Goal: Task Accomplishment & Management: Complete application form

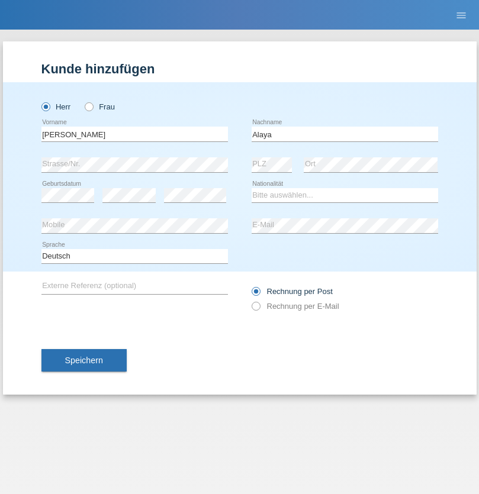
type input "Alaya"
select select "SY"
select select "C"
select select "27"
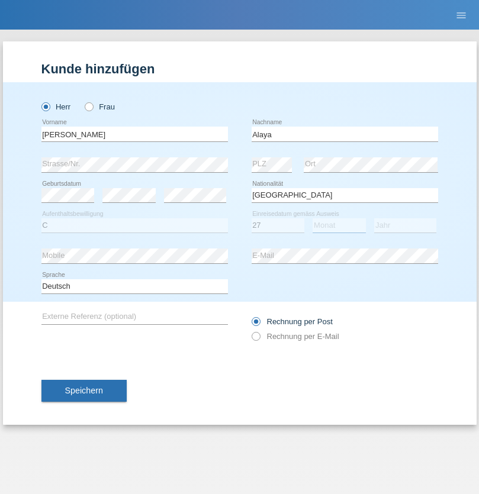
select select "05"
select select "2006"
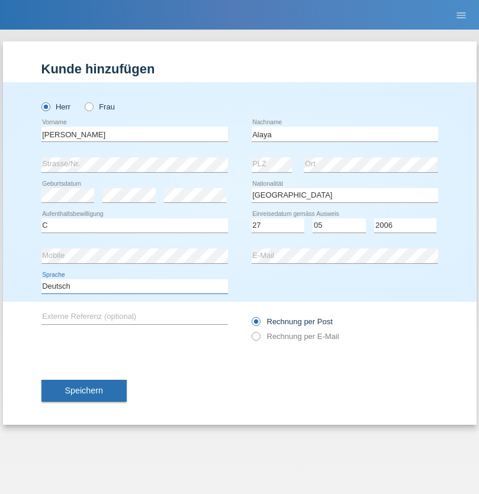
select select "en"
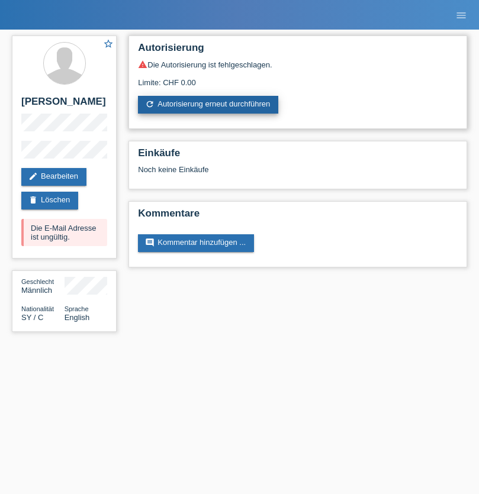
click at [209, 105] on link "refresh Autorisierung erneut durchführen" at bounding box center [208, 105] width 140 height 18
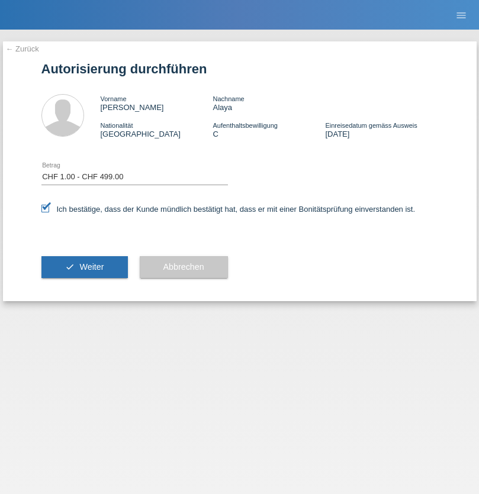
select select "1"
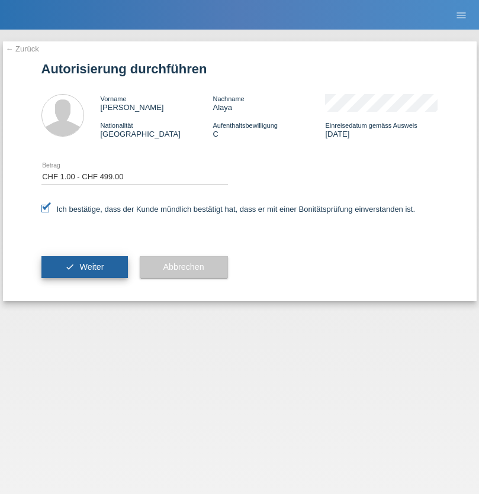
click at [84, 267] on span "Weiter" at bounding box center [91, 266] width 24 height 9
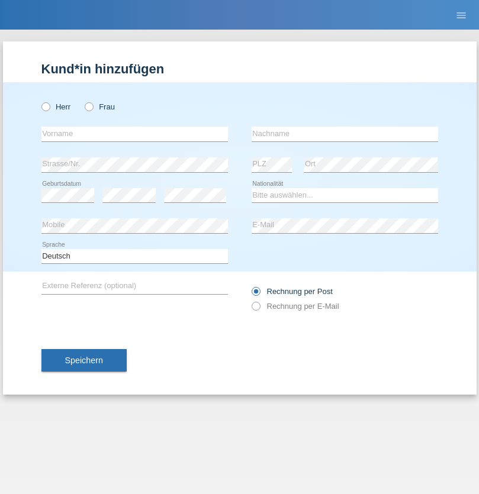
radio input "true"
click at [134, 134] on input "text" at bounding box center [134, 134] width 186 height 15
type input "[PERSON_NAME]"
click at [344, 134] on input "text" at bounding box center [344, 134] width 186 height 15
type input "Vitiello"
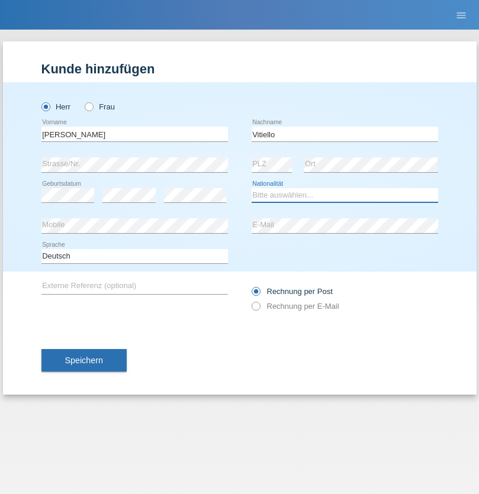
select select "IT"
select select "C"
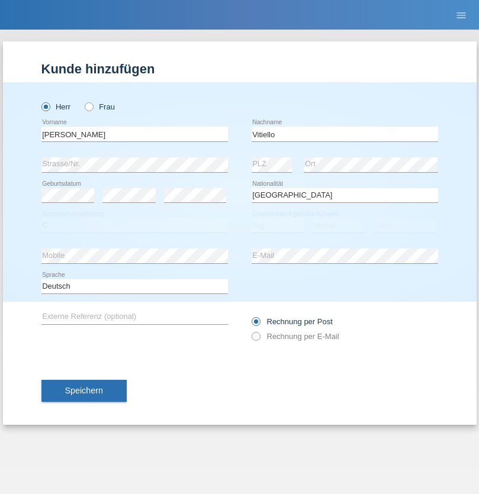
select select "24"
select select "12"
select select "1992"
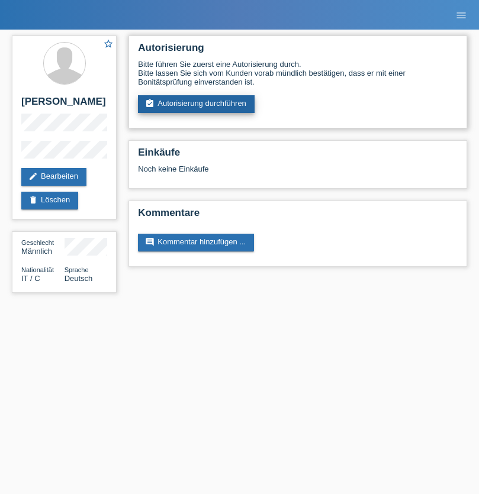
click at [196, 104] on link "assignment_turned_in Autorisierung durchführen" at bounding box center [196, 104] width 117 height 18
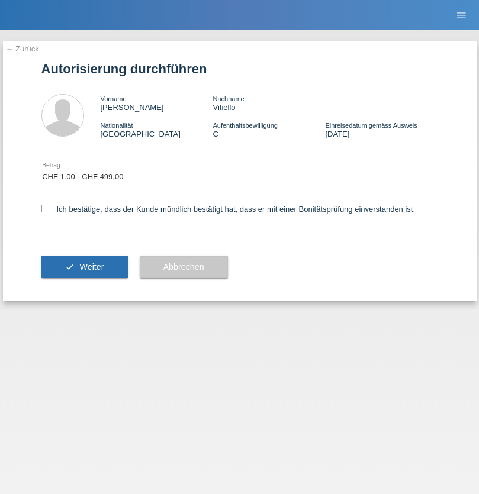
select select "1"
checkbox input "true"
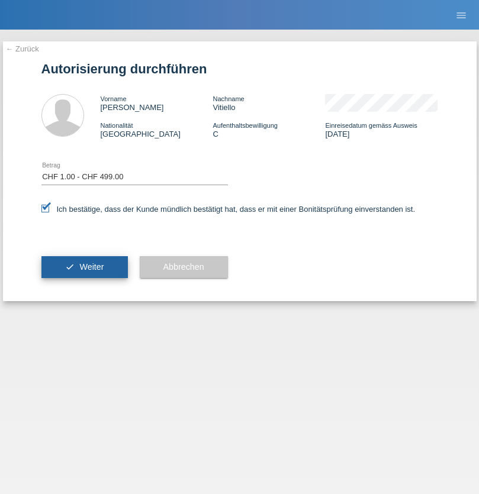
click at [84, 267] on span "Weiter" at bounding box center [91, 266] width 24 height 9
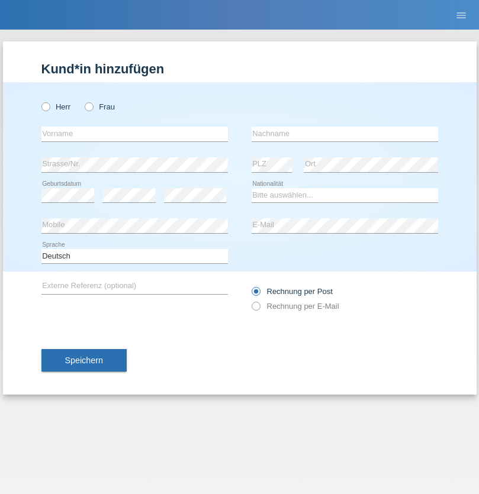
radio input "true"
click at [134, 134] on input "text" at bounding box center [134, 134] width 186 height 15
type input "Danilo"
click at [344, 134] on input "text" at bounding box center [344, 134] width 186 height 15
type input "Neto"
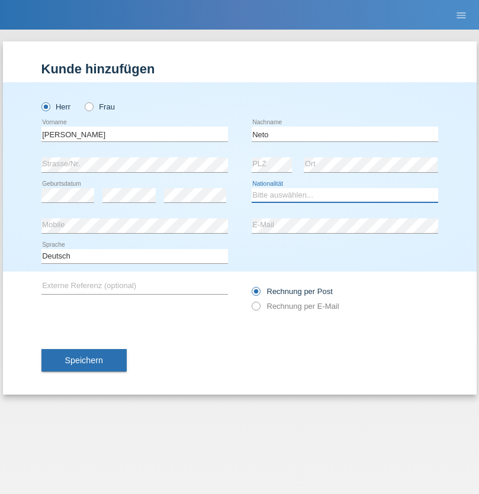
select select "CH"
radio input "true"
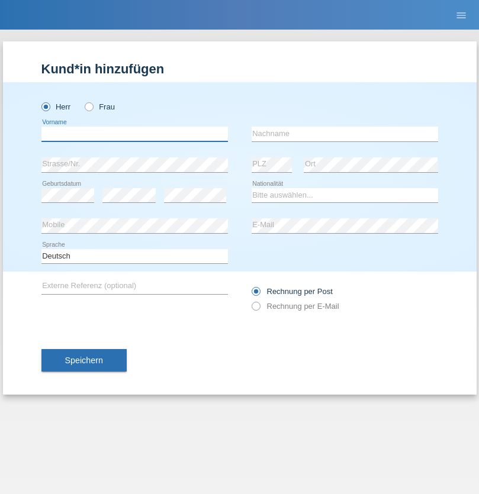
click at [134, 134] on input "text" at bounding box center [134, 134] width 186 height 15
type input "Nicolas"
click at [344, 134] on input "text" at bounding box center [344, 134] width 186 height 15
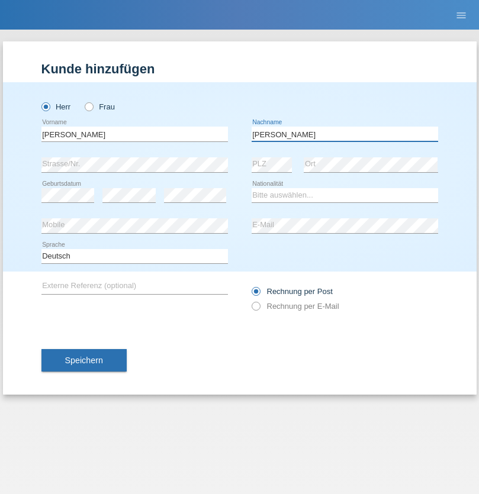
type input "Meier"
select select "CH"
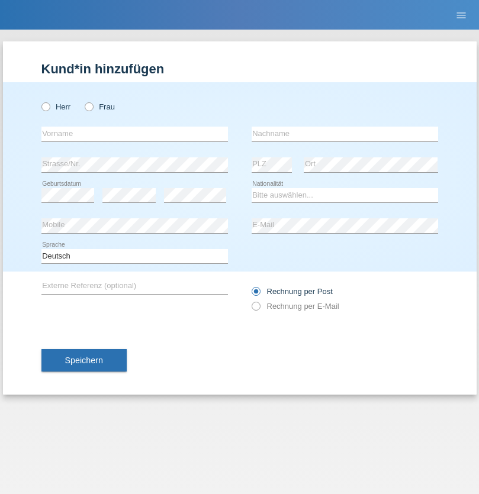
radio input "true"
click at [134, 134] on input "text" at bounding box center [134, 134] width 186 height 15
type input "David"
click at [344, 134] on input "text" at bounding box center [344, 134] width 186 height 15
type input "Nydegger"
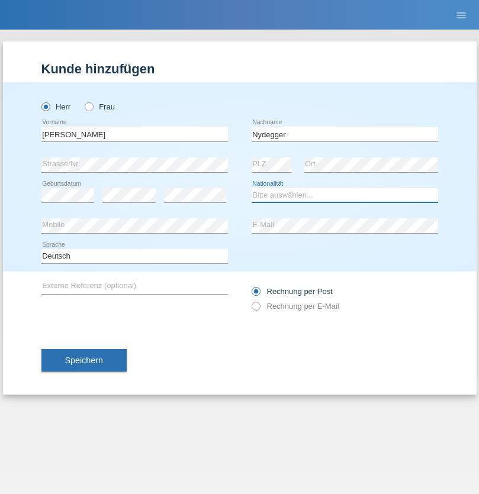
select select "CH"
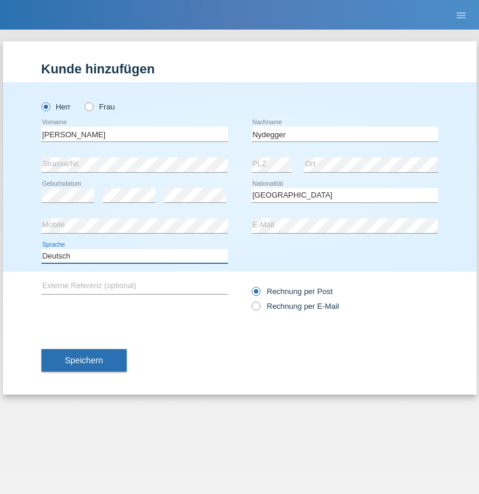
select select "en"
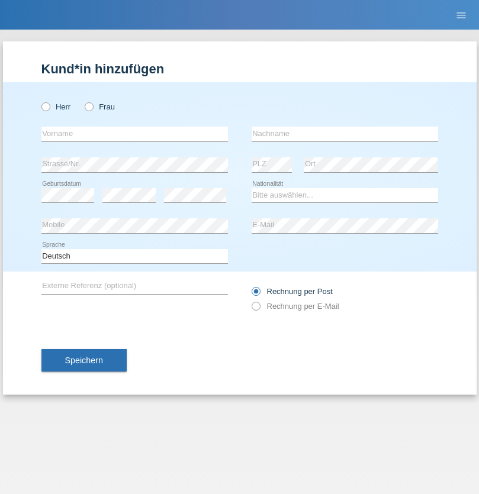
radio input "true"
click at [134, 134] on input "text" at bounding box center [134, 134] width 186 height 15
type input "[PERSON_NAME]"
click at [344, 134] on input "text" at bounding box center [344, 134] width 186 height 15
type input "Nydegger"
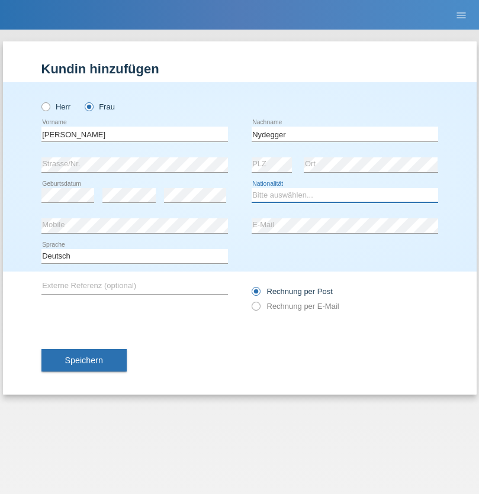
select select "CH"
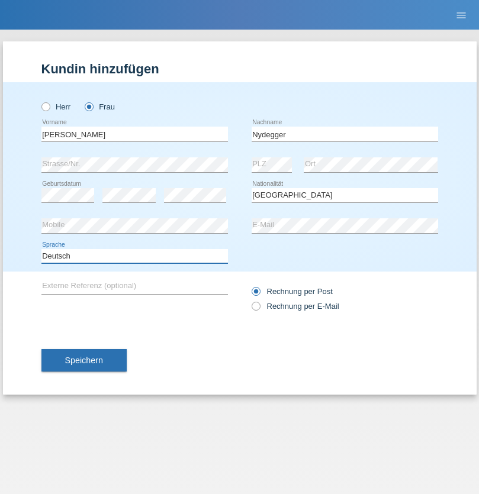
select select "en"
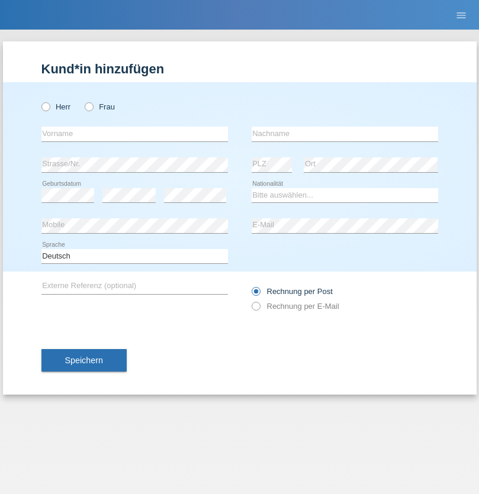
radio input "true"
click at [134, 134] on input "text" at bounding box center [134, 134] width 186 height 15
type input "Goekhan"
click at [344, 134] on input "text" at bounding box center [344, 134] width 186 height 15
type input "Akarsu"
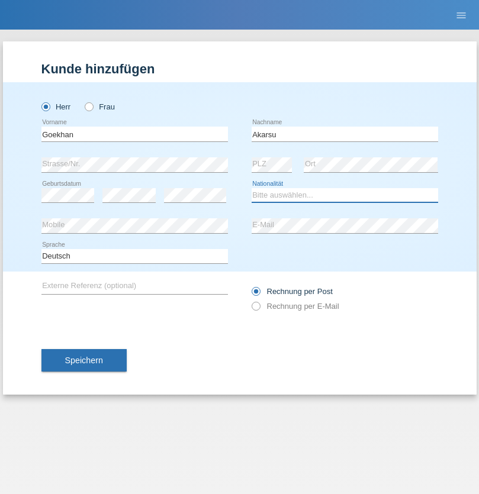
select select "AT"
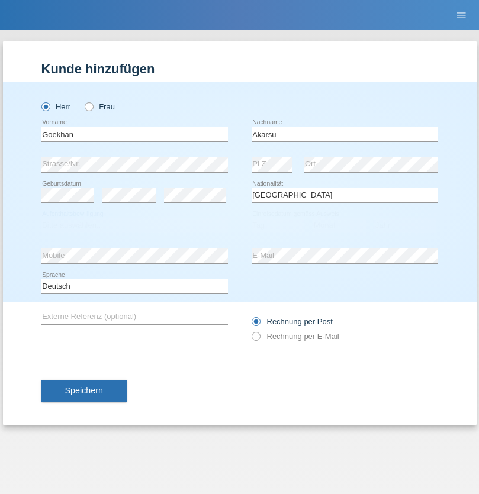
select select "C"
select select "01"
select select "05"
select select "2021"
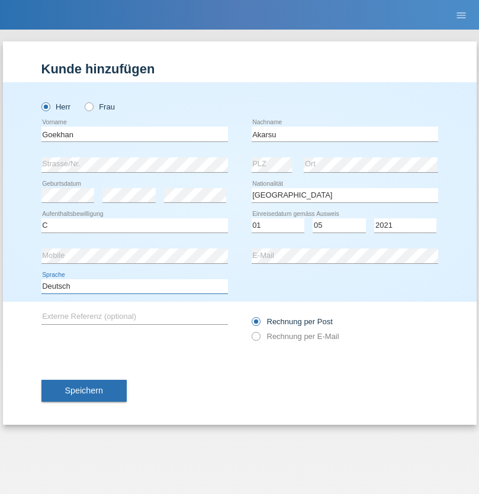
select select "en"
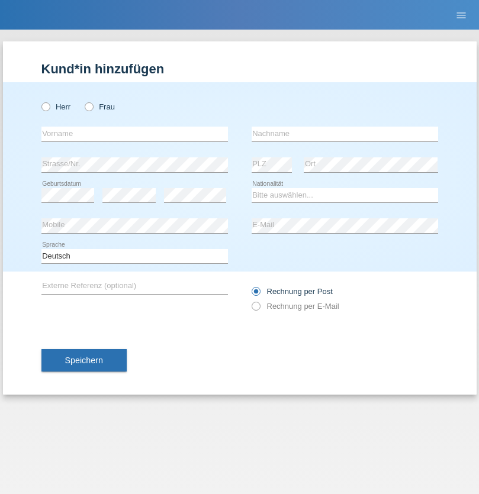
radio input "true"
click at [134, 134] on input "text" at bounding box center [134, 134] width 186 height 15
type input "Daniele"
click at [344, 134] on input "text" at bounding box center [344, 134] width 186 height 15
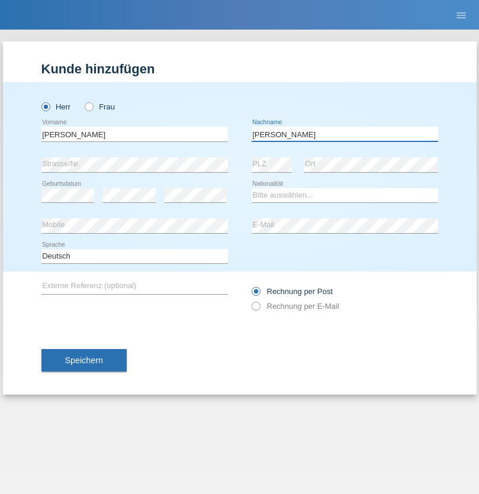
type input "Daniele"
select select "IT"
select select "C"
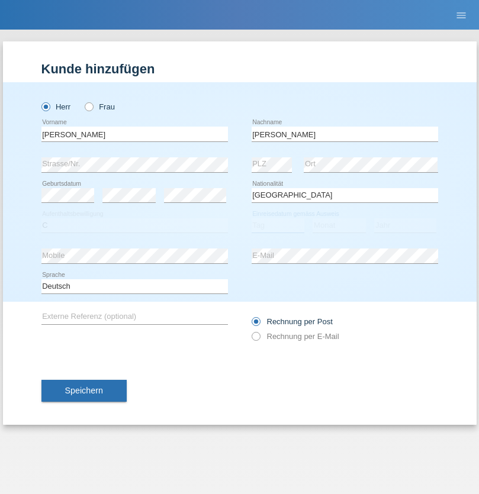
select select "22"
select select "06"
select select "1964"
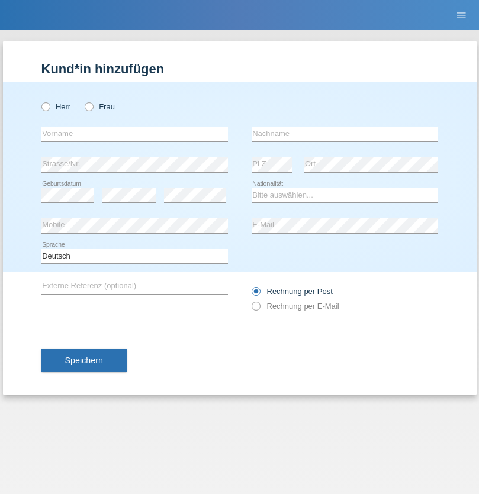
radio input "true"
click at [134, 134] on input "text" at bounding box center [134, 134] width 186 height 15
type input "[DATE]"
click at [344, 134] on input "text" at bounding box center [344, 134] width 186 height 15
type input "[PERSON_NAME]"
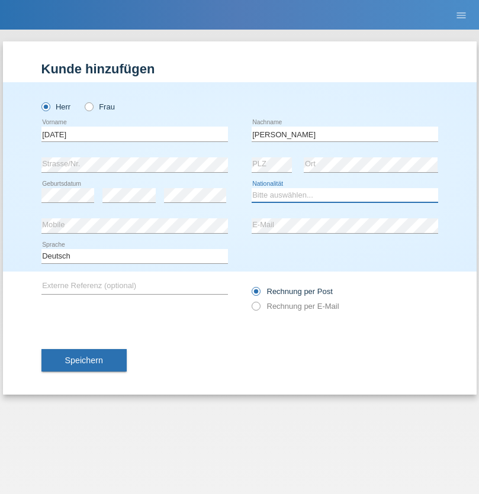
select select "IT"
select select "C"
select select "01"
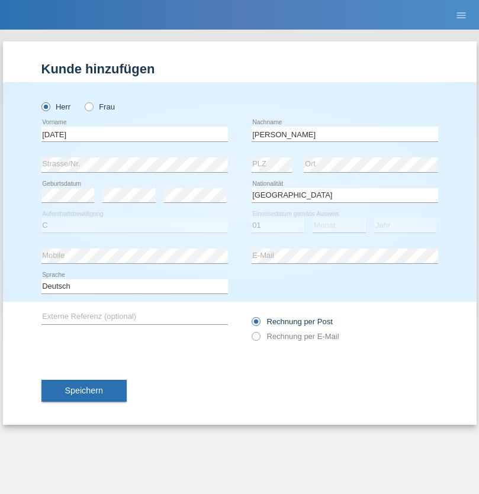
select select "05"
select select "2021"
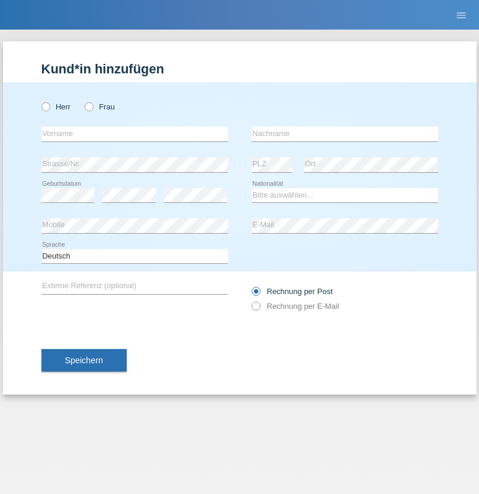
radio input "true"
click at [134, 134] on input "text" at bounding box center [134, 134] width 186 height 15
type input "[PERSON_NAME]"
click at [344, 134] on input "text" at bounding box center [344, 134] width 186 height 15
type input "Cislariu"
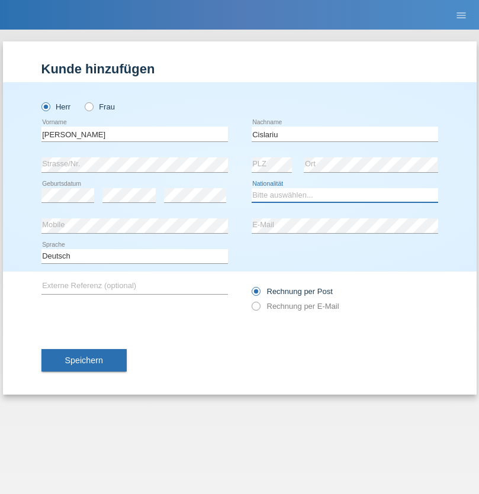
select select "CH"
radio input "true"
select select "CH"
radio input "true"
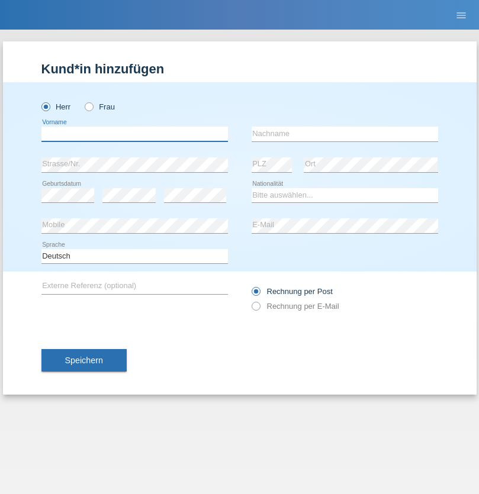
click at [134, 134] on input "text" at bounding box center [134, 134] width 186 height 15
type input "Zsolt"
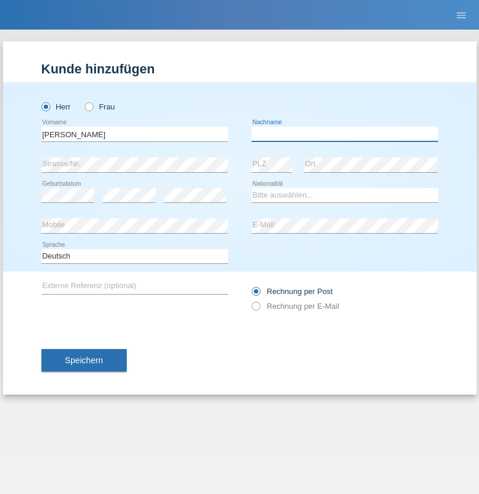
click at [344, 134] on input "text" at bounding box center [344, 134] width 186 height 15
type input "Kappelmayer"
select select "MG"
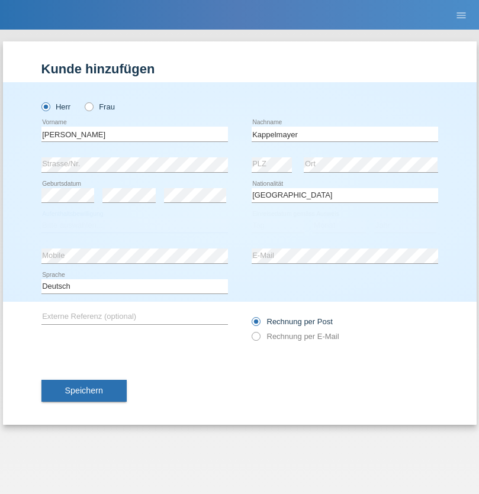
select select "C"
select select "01"
select select "09"
select select "2021"
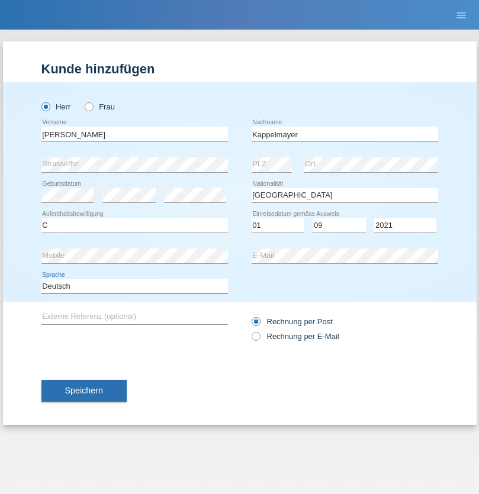
select select "en"
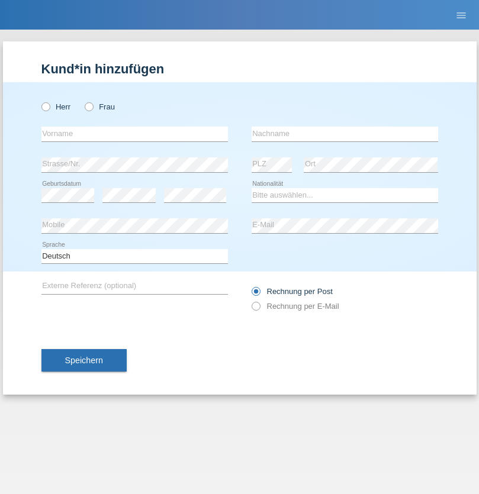
radio input "true"
click at [134, 134] on input "text" at bounding box center [134, 134] width 186 height 15
type input "firat"
click at [344, 134] on input "text" at bounding box center [344, 134] width 186 height 15
type input "kara"
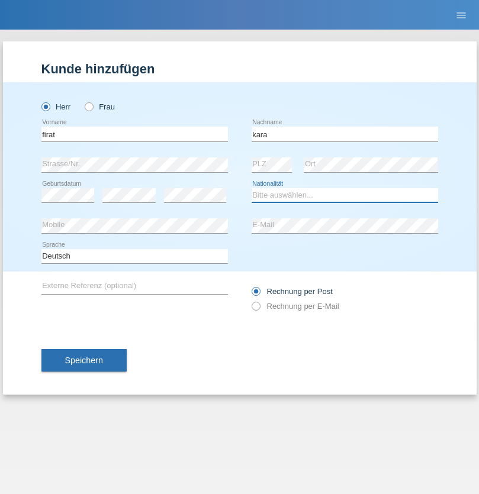
select select "CH"
radio input "true"
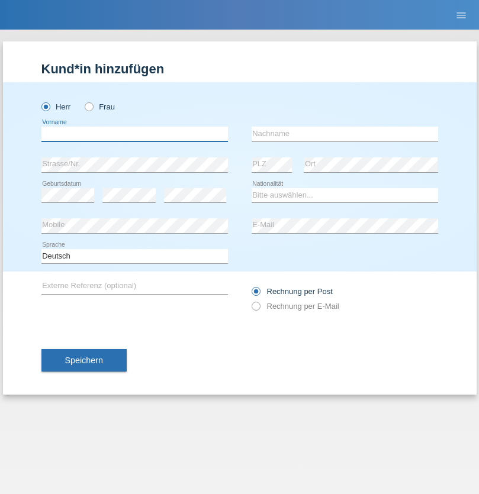
click at [134, 134] on input "text" at bounding box center [134, 134] width 186 height 15
type input "Jean Panda"
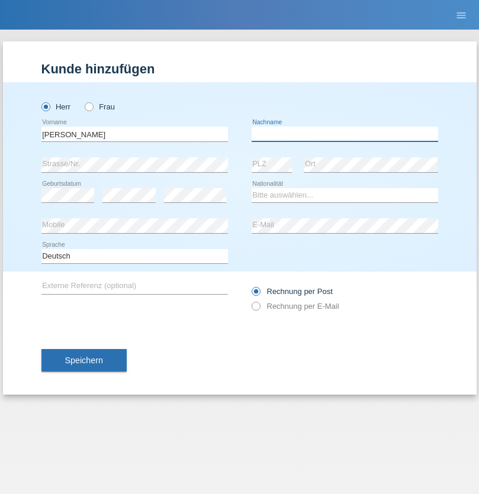
click at [344, 134] on input "text" at bounding box center [344, 134] width 186 height 15
type input "Panda nzinga"
select select "MN"
select select "C"
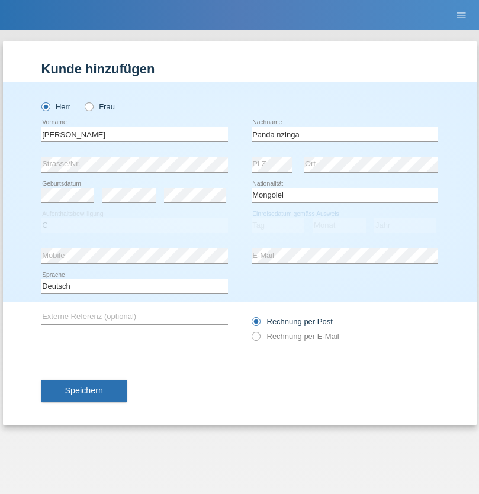
select select "28"
select select "11"
select select "2001"
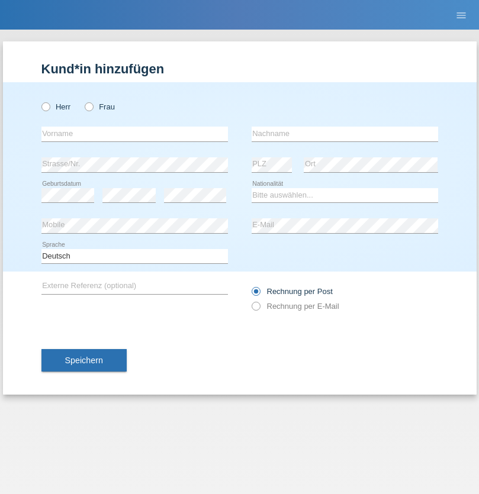
radio input "true"
select select "HU"
select select "C"
select select "30"
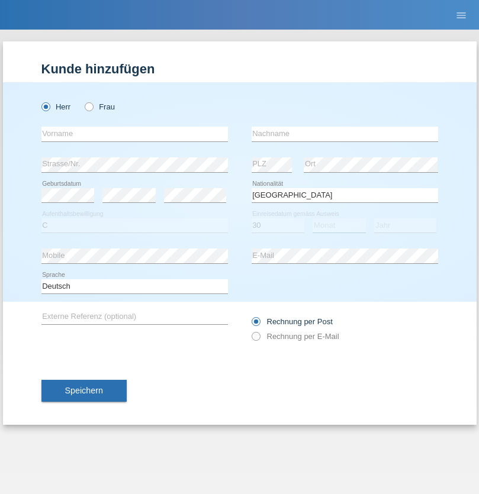
select select "10"
select select "2021"
